Goal: Use online tool/utility

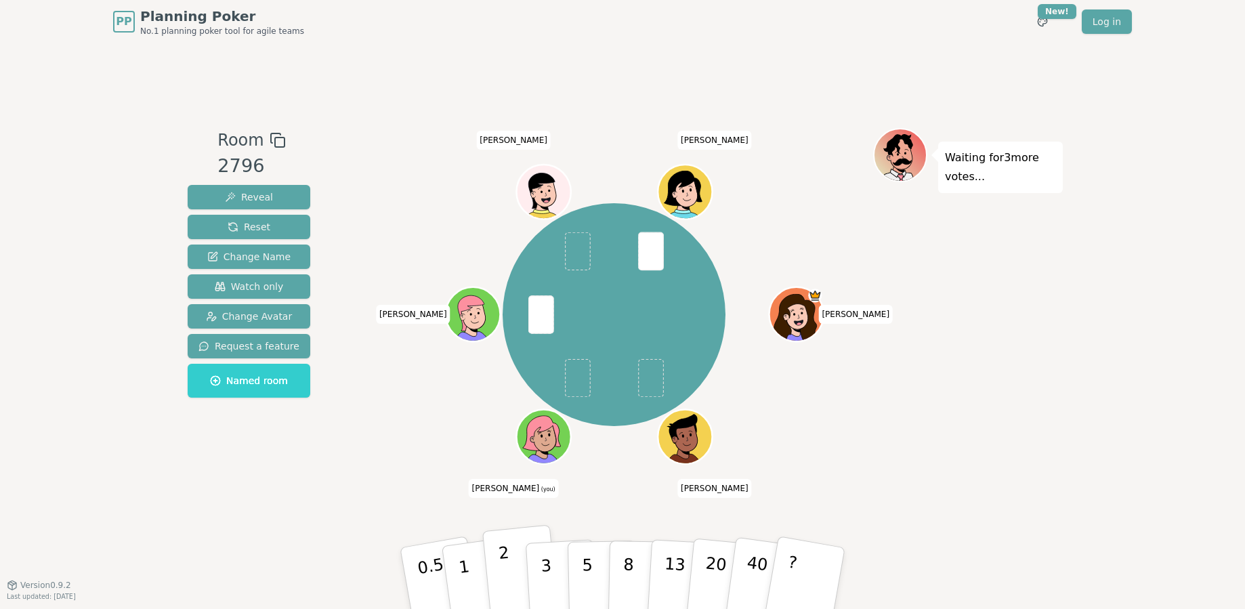
click at [505, 574] on p "2" at bounding box center [507, 580] width 18 height 74
click at [497, 570] on button "2" at bounding box center [520, 579] width 77 height 108
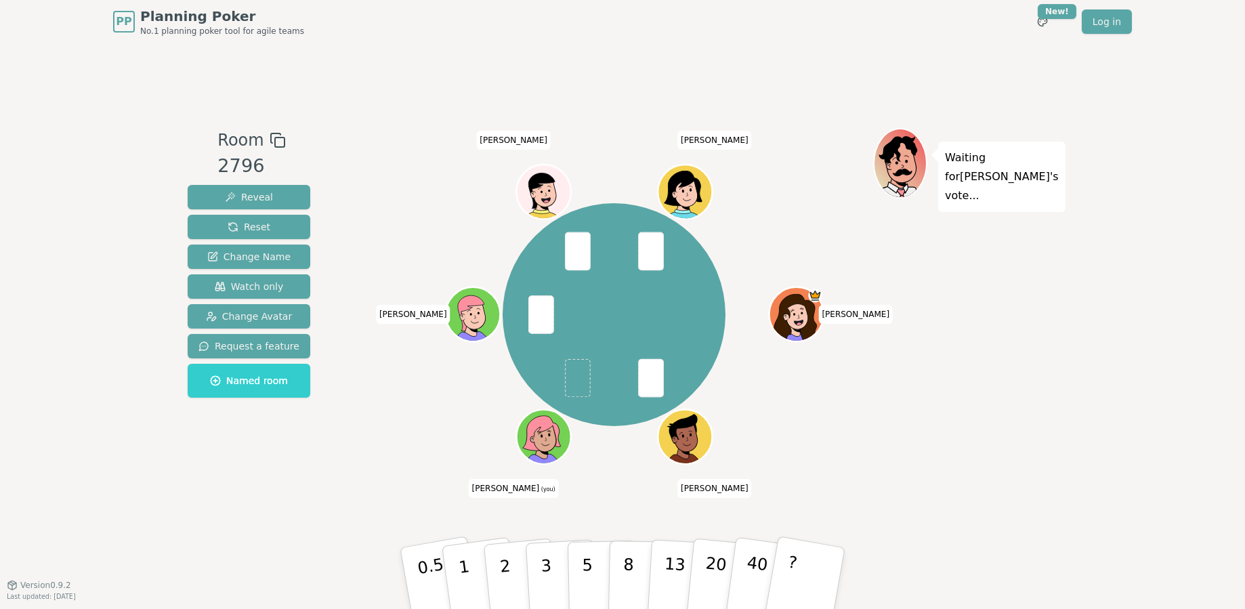
click at [459, 511] on div "Room 2796 Reveal Reset Change Name Watch only Change Avatar Request a feature N…" at bounding box center [622, 313] width 881 height 541
click at [506, 578] on p "2" at bounding box center [507, 580] width 18 height 74
